Goal: Navigation & Orientation: Find specific page/section

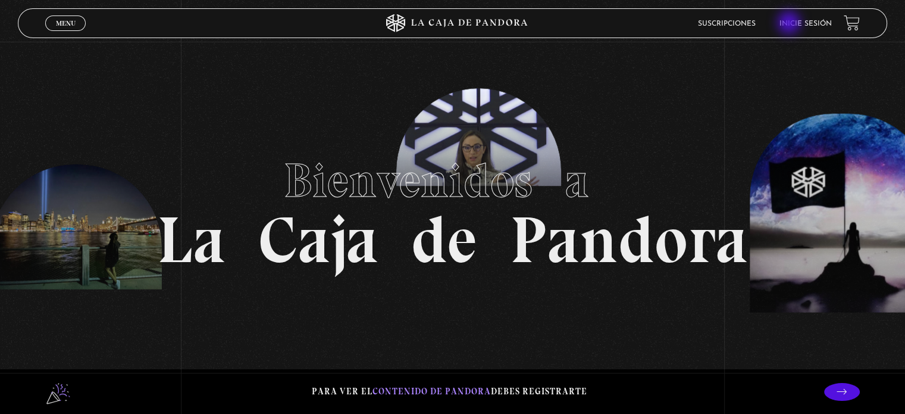
click at [790, 24] on link "Inicie sesión" at bounding box center [806, 23] width 52 height 7
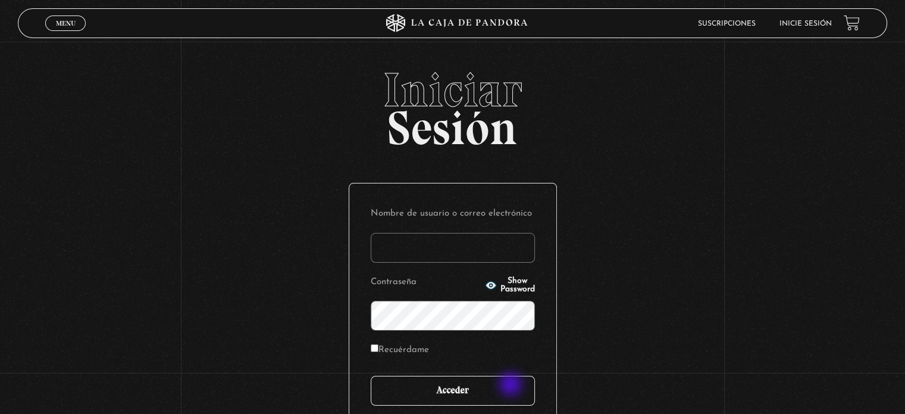
type input "dianaulloacordero@gmail.com"
click at [511, 385] on input "Acceder" at bounding box center [453, 391] width 164 height 30
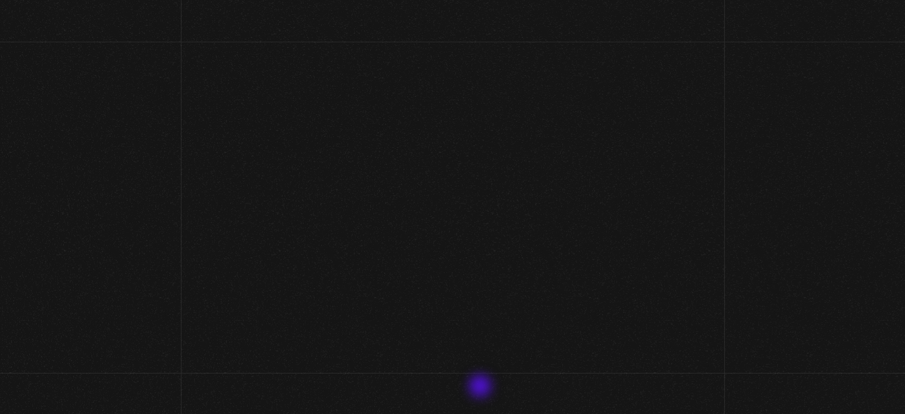
drag, startPoint x: 0, startPoint y: 0, endPoint x: 467, endPoint y: 310, distance: 560.3
click at [467, 310] on div "Menu Cerrar [PERSON_NAME] En vivos Pandora Centinelas Mi cuenta Salir [GEOGRAPH…" at bounding box center [452, 364] width 905 height 644
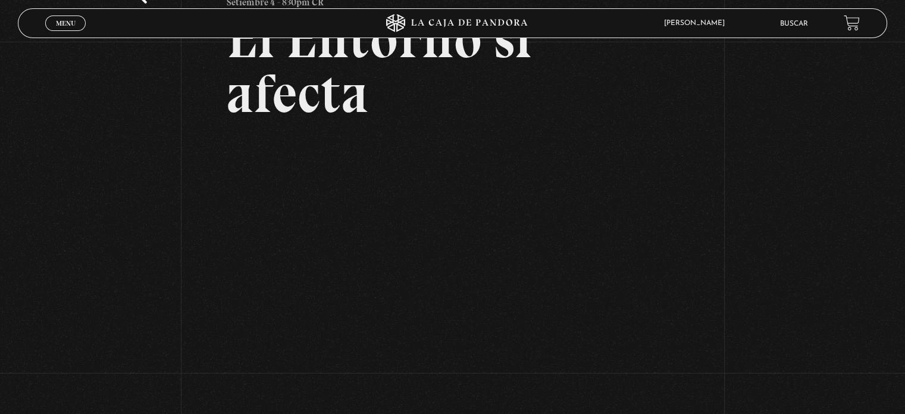
scroll to position [119, 0]
